Goal: Check status

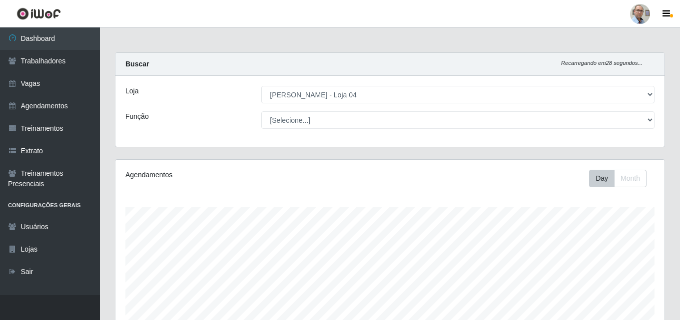
select select "251"
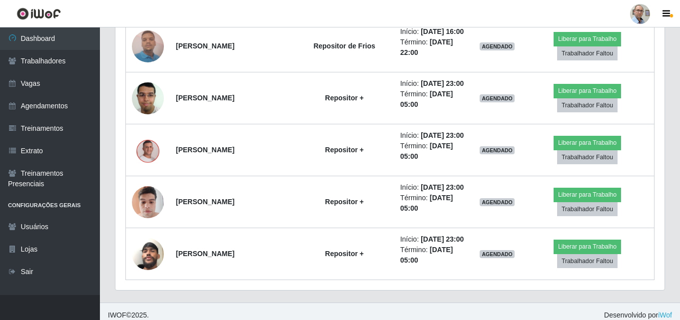
scroll to position [1620, 0]
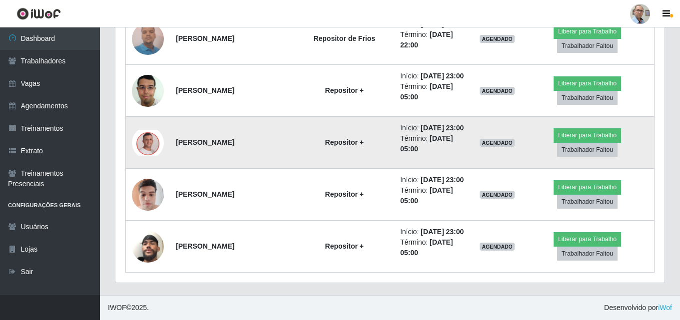
click at [149, 143] on img at bounding box center [148, 143] width 32 height 26
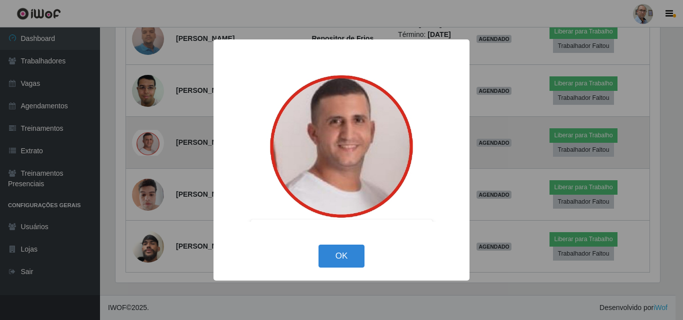
click at [149, 143] on div "× OK Cancel" at bounding box center [341, 160] width 683 height 320
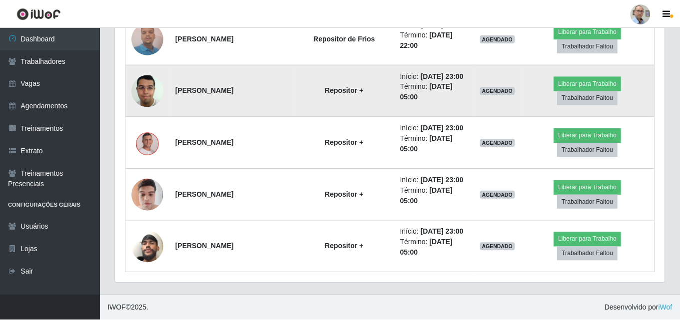
scroll to position [207, 549]
click at [148, 91] on img at bounding box center [148, 90] width 32 height 42
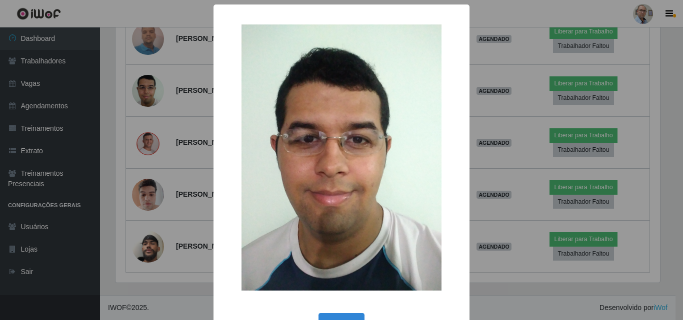
click at [148, 90] on div "× OK Cancel" at bounding box center [341, 160] width 683 height 320
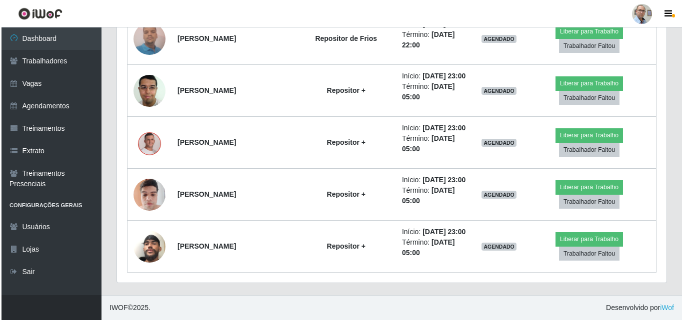
scroll to position [207, 549]
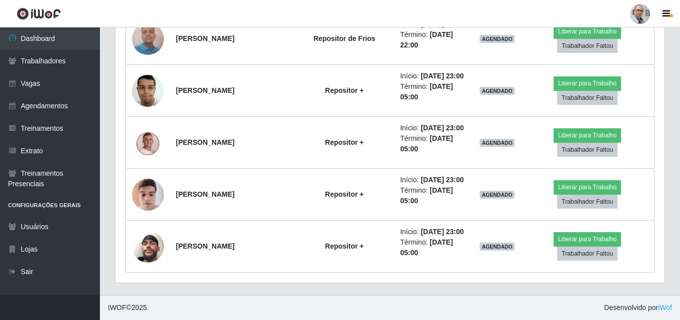
click at [148, 90] on img at bounding box center [148, 90] width 32 height 42
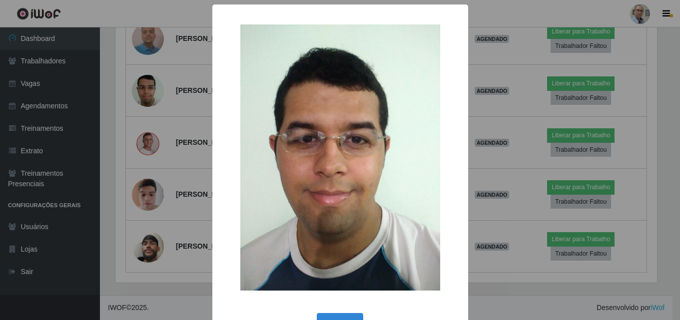
scroll to position [207, 544]
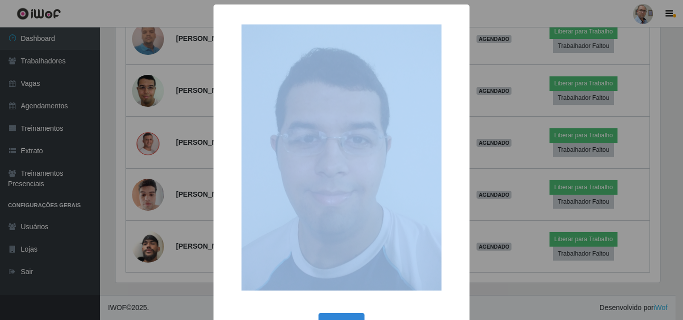
click at [148, 90] on div "× OK Cancel" at bounding box center [341, 160] width 683 height 320
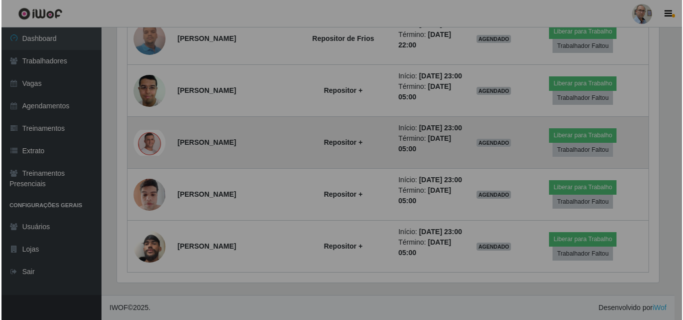
scroll to position [207, 549]
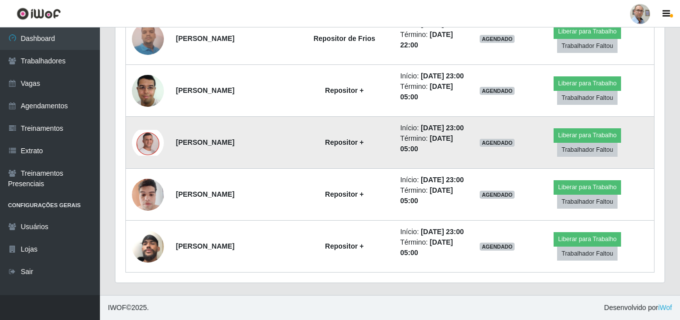
click at [144, 139] on img at bounding box center [148, 143] width 32 height 26
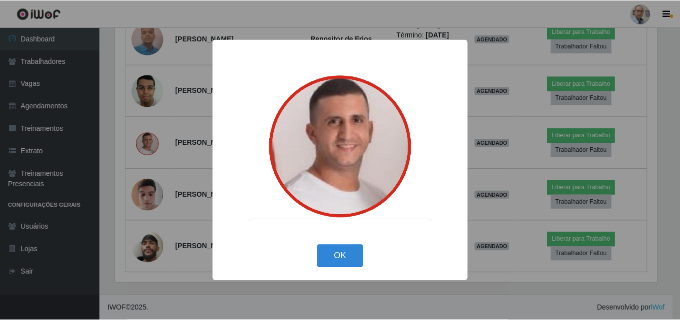
scroll to position [207, 544]
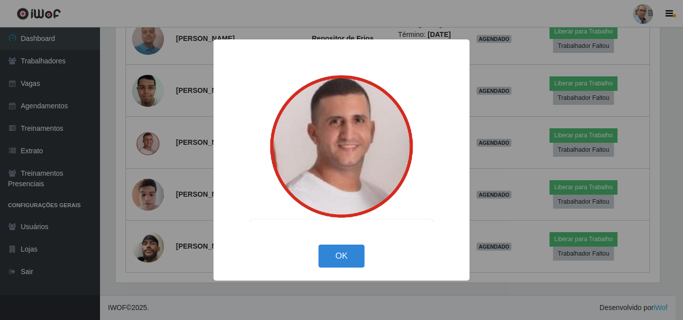
click at [145, 139] on div "× OK Cancel" at bounding box center [341, 160] width 683 height 320
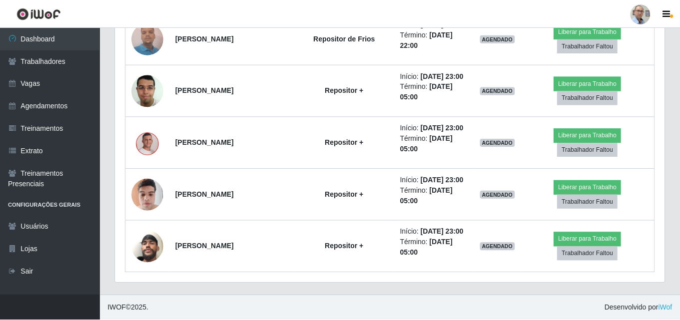
scroll to position [207, 549]
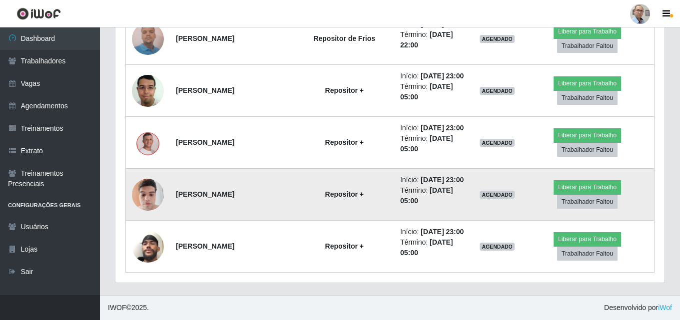
click at [146, 193] on img at bounding box center [148, 194] width 32 height 42
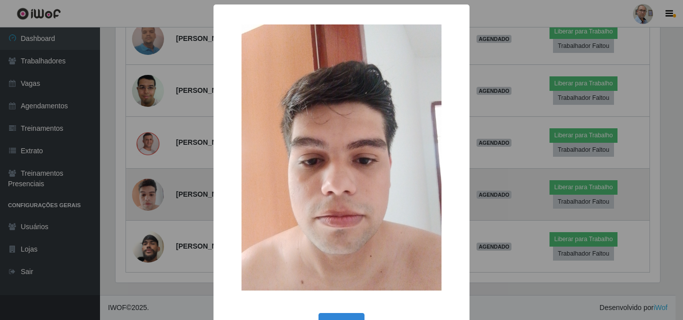
click at [146, 193] on div "× OK Cancel" at bounding box center [341, 160] width 683 height 320
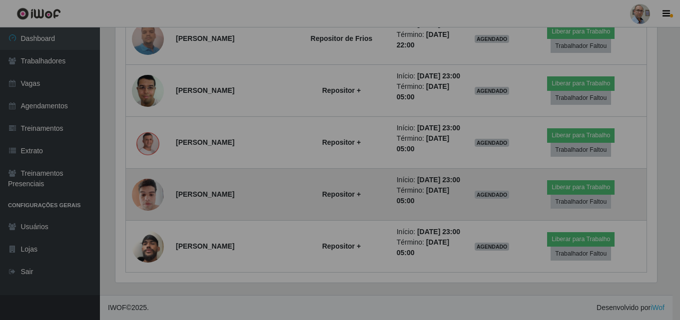
scroll to position [207, 549]
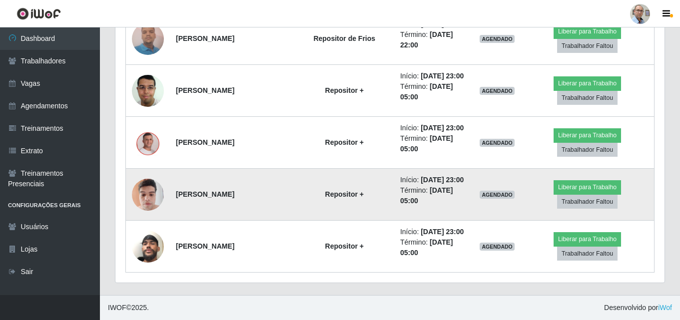
click at [146, 193] on img at bounding box center [148, 194] width 32 height 42
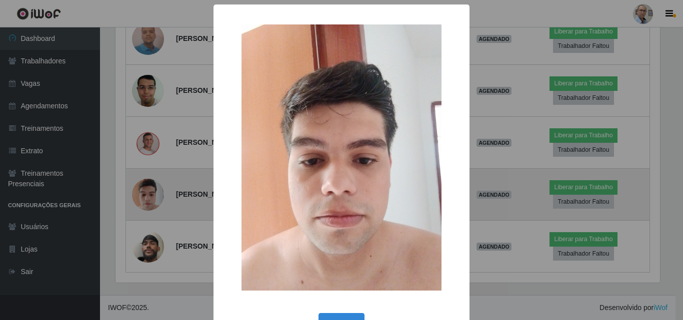
click at [146, 193] on div "× OK Cancel" at bounding box center [341, 160] width 683 height 320
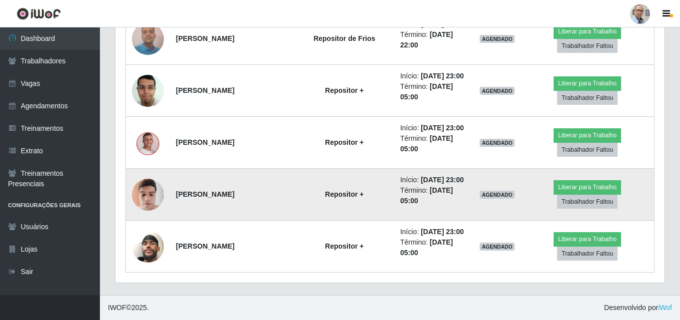
scroll to position [207, 549]
click at [146, 193] on img at bounding box center [148, 194] width 32 height 42
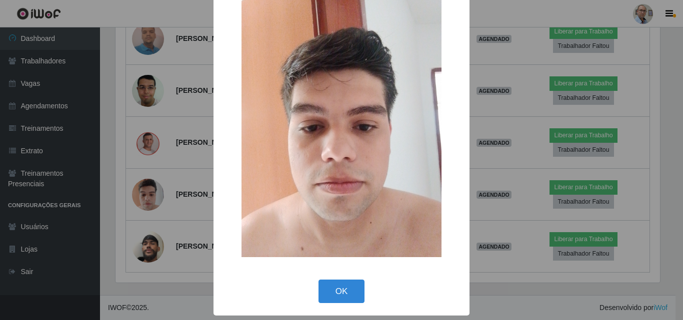
scroll to position [0, 0]
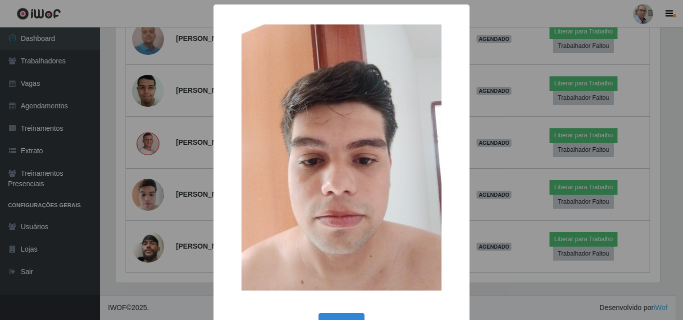
click at [149, 195] on div "× OK Cancel" at bounding box center [341, 160] width 683 height 320
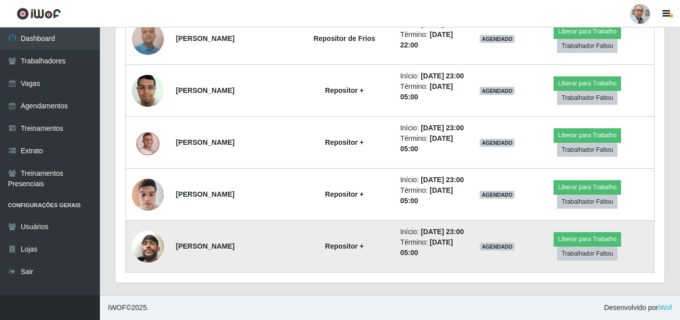
click at [144, 251] on img at bounding box center [148, 246] width 32 height 57
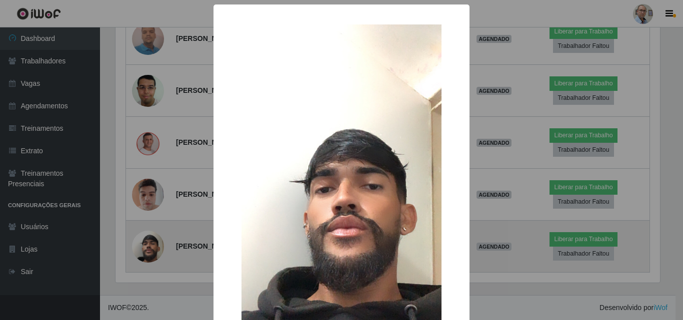
click at [145, 251] on div "× OK Cancel" at bounding box center [341, 160] width 683 height 320
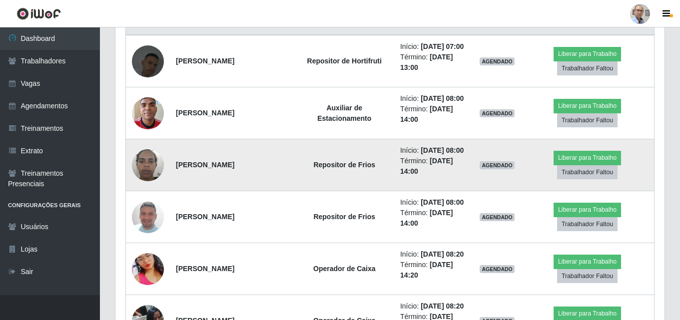
scroll to position [450, 0]
